Goal: Task Accomplishment & Management: Use online tool/utility

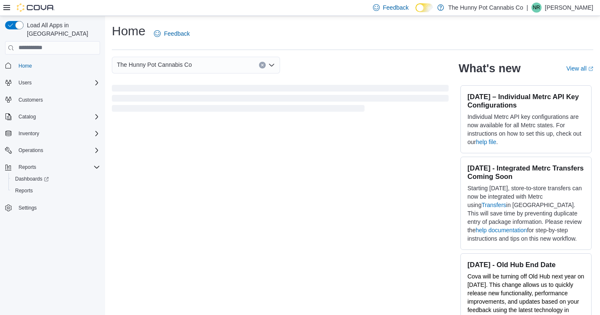
click at [6, 9] on icon at bounding box center [6, 7] width 7 height 7
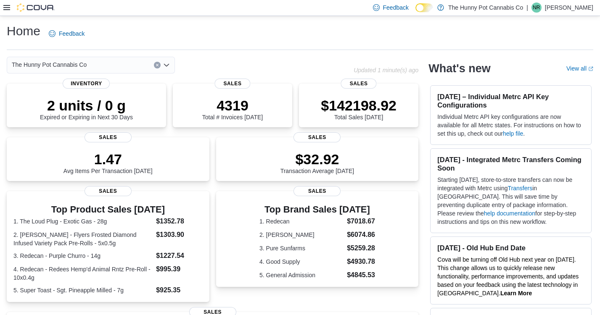
click at [7, 9] on icon at bounding box center [6, 7] width 7 height 5
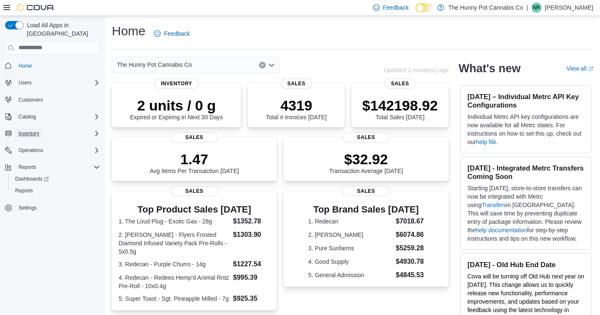
click at [42, 129] on button "Inventory" at bounding box center [28, 134] width 27 height 10
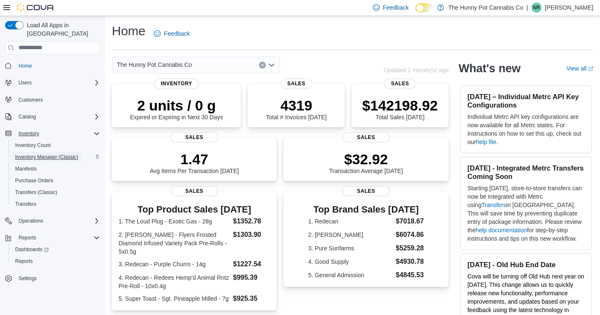
click at [48, 154] on span "Inventory Manager (Classic)" at bounding box center [46, 157] width 63 height 7
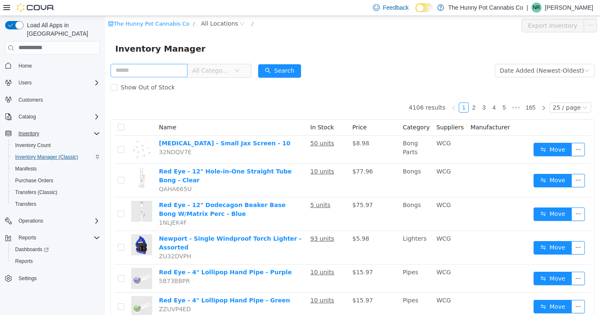
click at [147, 72] on input "text" at bounding box center [149, 69] width 77 height 13
type input "**********"
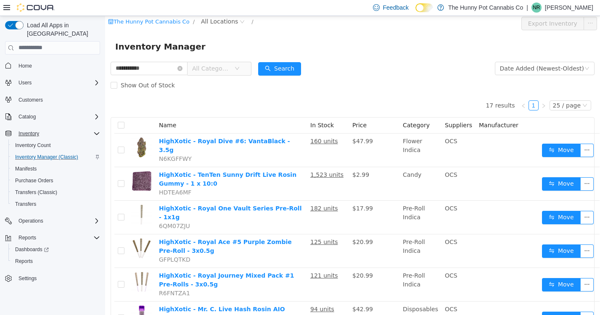
scroll to position [3, 0]
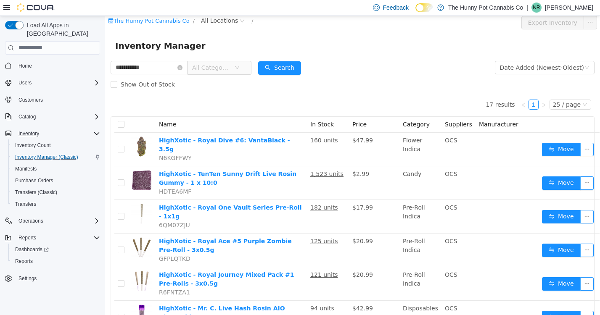
click at [32, 257] on span "Reports" at bounding box center [24, 261] width 18 height 10
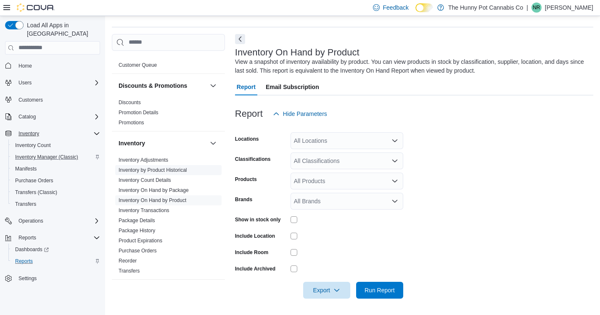
scroll to position [68, 0]
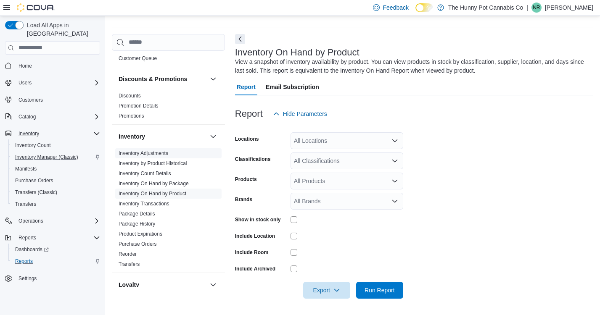
click at [135, 155] on link "Inventory Adjustments" at bounding box center [143, 153] width 50 height 6
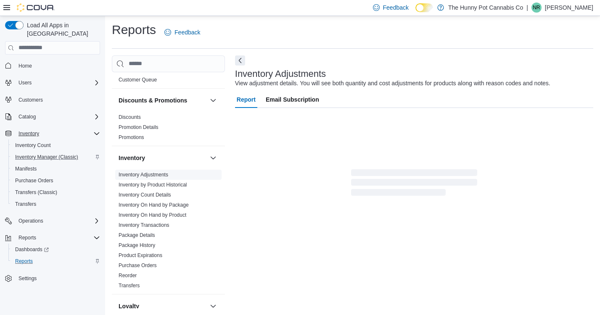
scroll to position [1, 0]
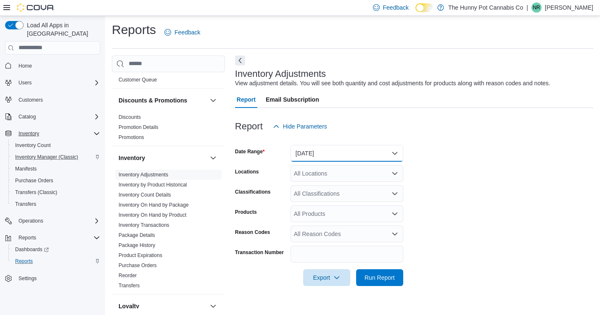
click at [334, 153] on button "Yesterday" at bounding box center [346, 153] width 113 height 17
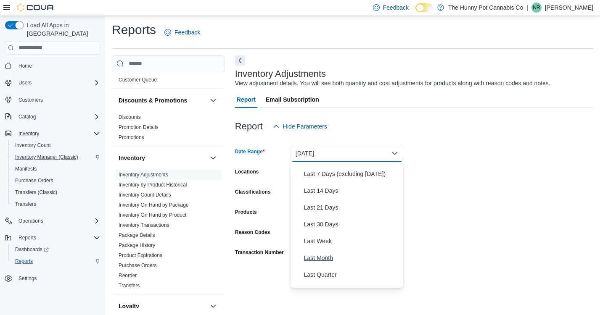
scroll to position [115, 0]
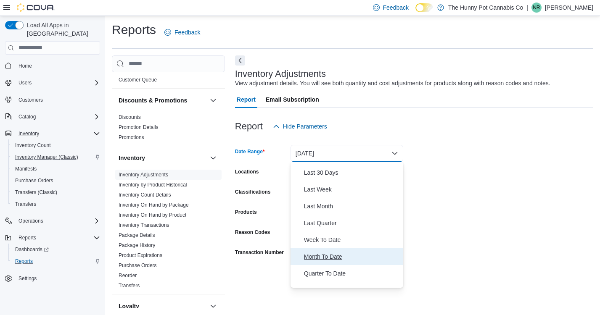
click at [339, 259] on span "Month To Date" at bounding box center [352, 257] width 96 height 10
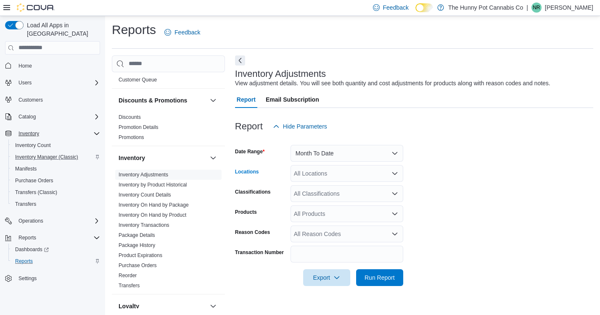
click at [316, 176] on div "All Locations" at bounding box center [346, 173] width 113 height 17
type input "****"
click at [361, 187] on span "6161 Thorold Stone Rd" at bounding box center [361, 188] width 107 height 8
click at [457, 181] on form "Date Range Month To Date Locations 6161 Thorold Stone Rd Classifications All Cl…" at bounding box center [414, 210] width 358 height 151
click at [392, 153] on button "Month To Date" at bounding box center [346, 153] width 113 height 17
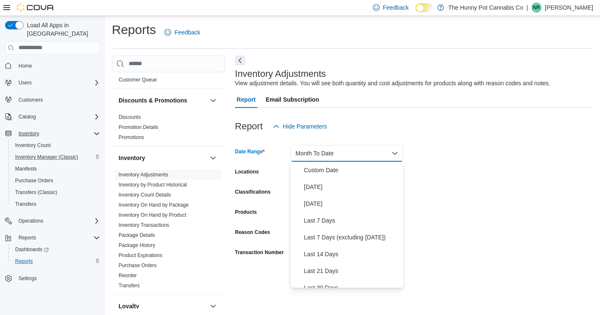
scroll to position [126, 0]
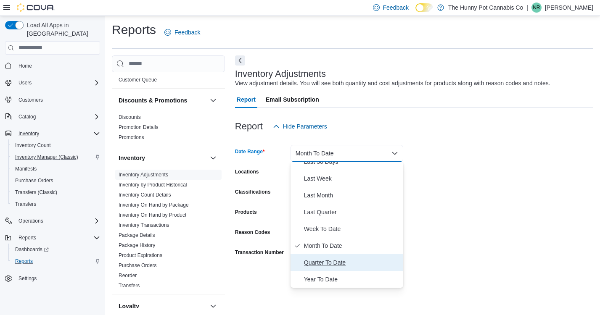
click at [345, 260] on span "Quarter To Date" at bounding box center [352, 263] width 96 height 10
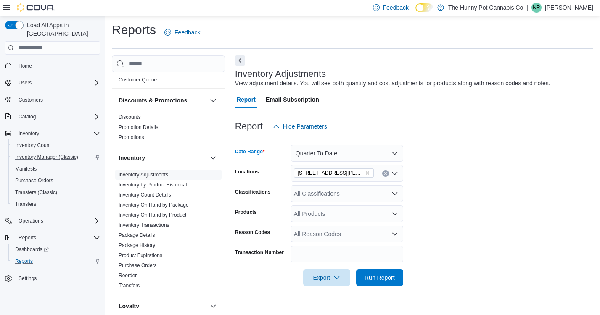
click at [461, 196] on form "Date Range Quarter To Date Locations 6161 Thorold Stone Rd Classifications All …" at bounding box center [414, 210] width 358 height 151
click at [388, 277] on span "Run Report" at bounding box center [379, 277] width 30 height 8
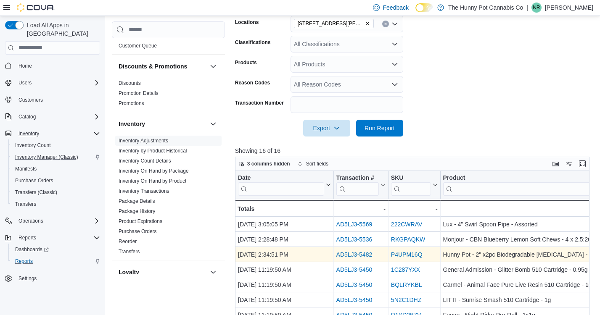
scroll to position [15, 0]
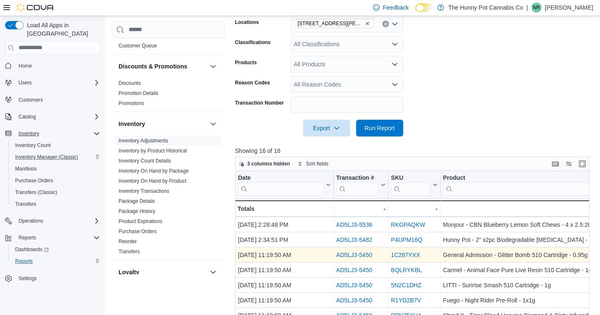
click at [360, 252] on link "AD5LJ3-5450" at bounding box center [354, 255] width 36 height 7
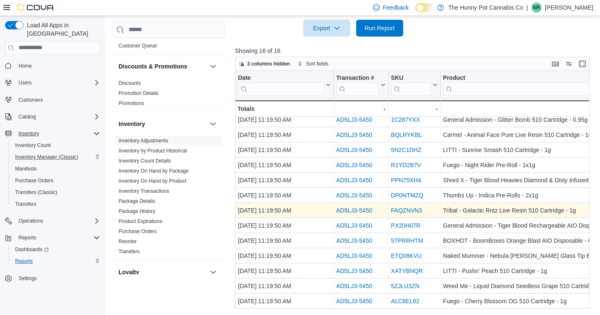
scroll to position [0, 0]
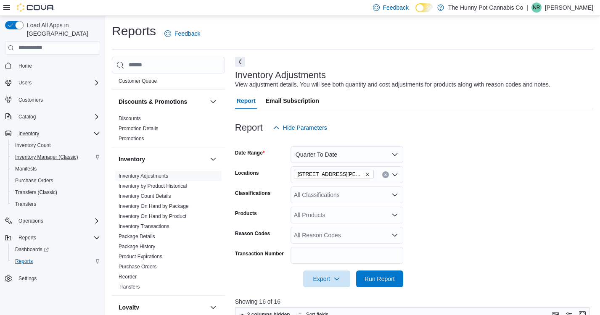
scroll to position [4, 0]
